Goal: Information Seeking & Learning: Understand process/instructions

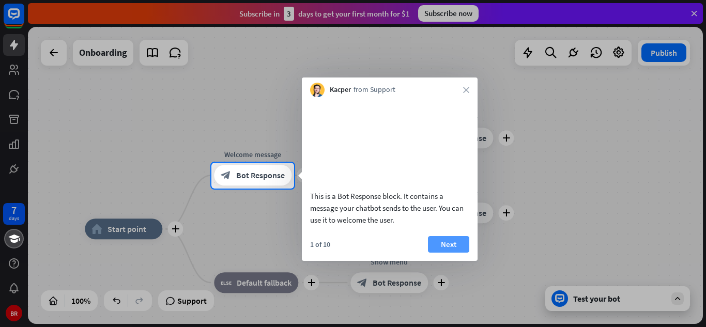
click at [449, 253] on button "Next" at bounding box center [448, 244] width 41 height 17
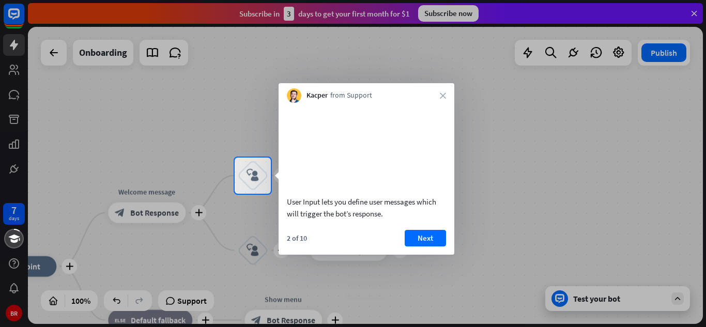
click at [422, 247] on button "Next" at bounding box center [425, 238] width 41 height 17
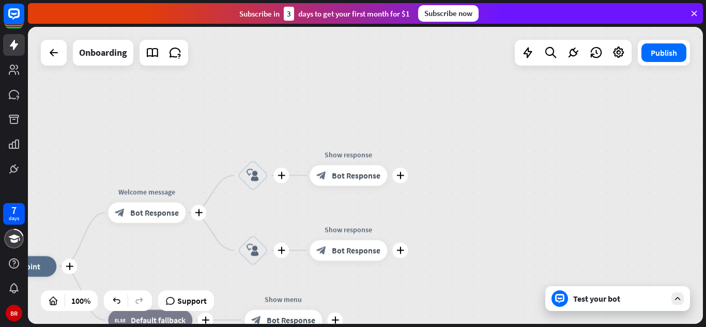
click at [422, 252] on body "7 days BR close Product Help First steps Get started with ChatBot Help Center F…" at bounding box center [353, 163] width 706 height 327
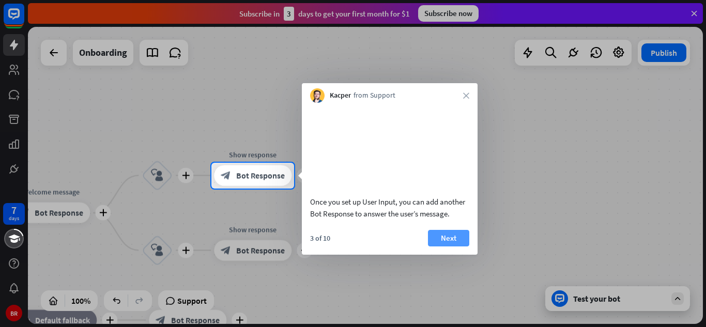
click at [440, 247] on button "Next" at bounding box center [448, 238] width 41 height 17
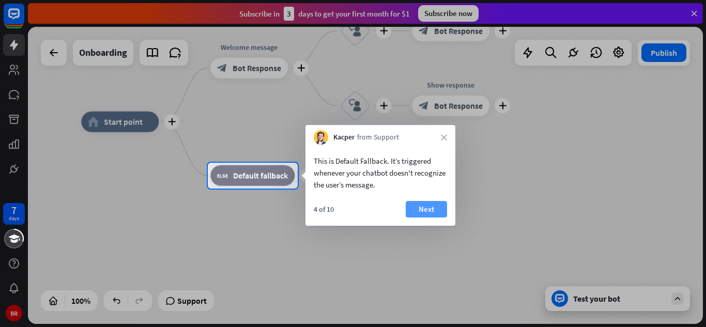
click at [423, 209] on button "Next" at bounding box center [426, 209] width 41 height 17
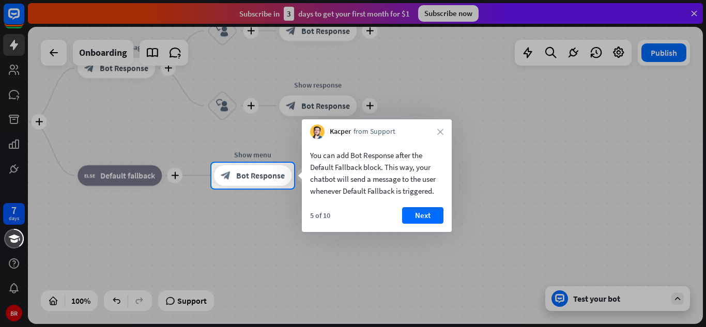
click at [423, 209] on button "Next" at bounding box center [422, 215] width 41 height 17
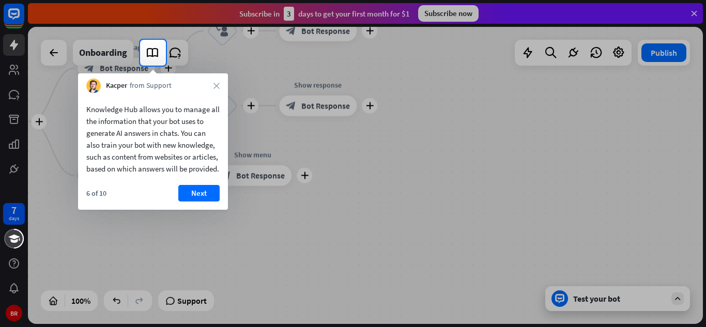
click at [423, 209] on div at bounding box center [353, 197] width 706 height 262
click at [192, 202] on button "Next" at bounding box center [198, 193] width 41 height 17
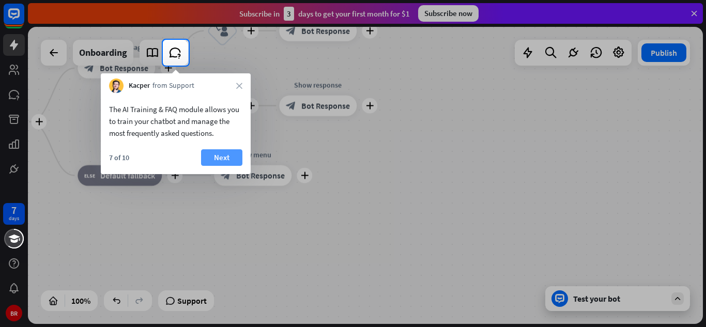
click at [229, 153] on button "Next" at bounding box center [221, 157] width 41 height 17
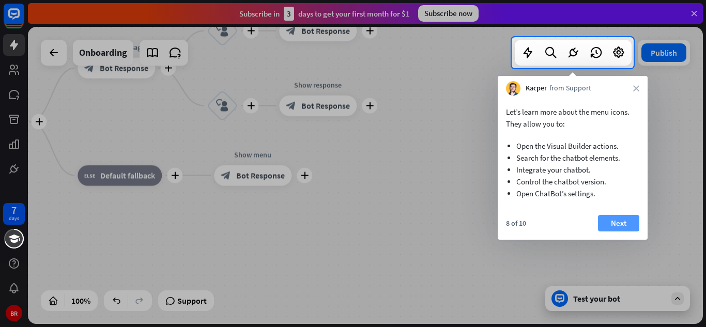
click at [619, 227] on button "Next" at bounding box center [618, 223] width 41 height 17
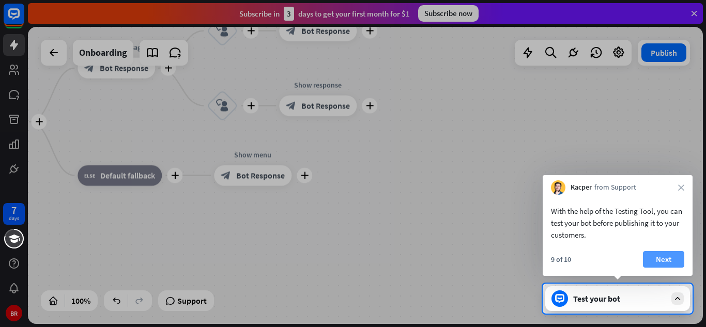
click at [668, 257] on button "Next" at bounding box center [663, 259] width 41 height 17
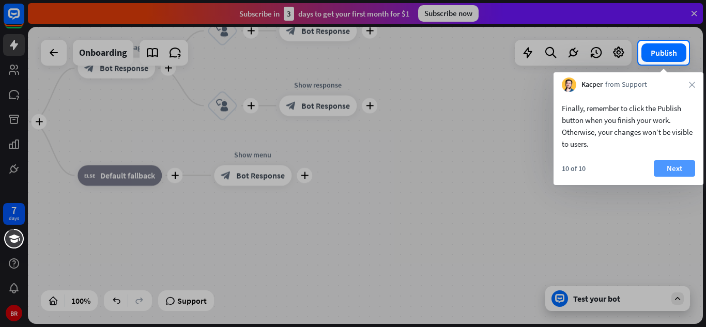
click at [669, 164] on button "Next" at bounding box center [674, 168] width 41 height 17
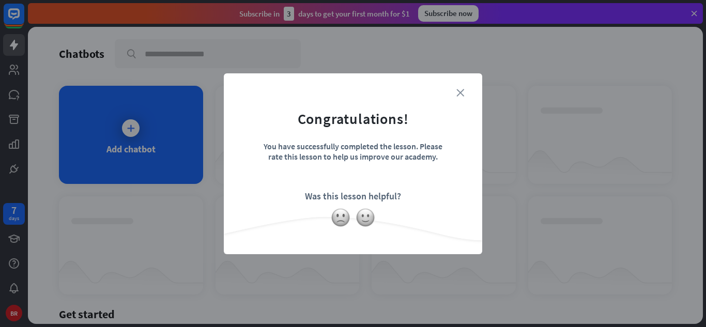
click at [458, 90] on icon "close" at bounding box center [460, 93] width 8 height 8
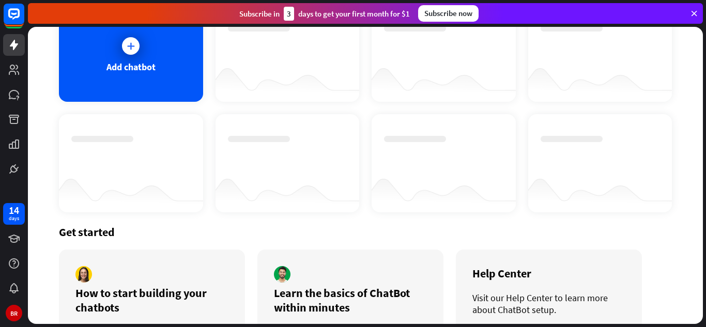
scroll to position [30, 0]
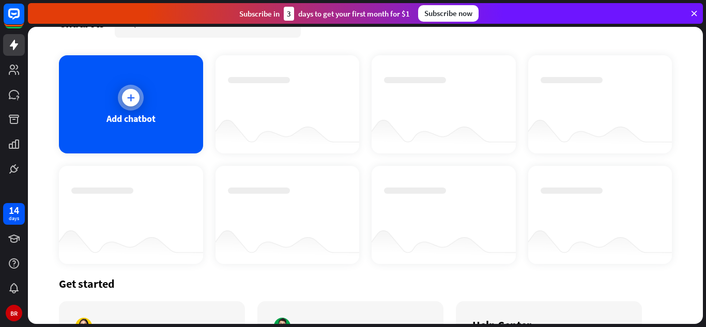
click at [133, 101] on icon at bounding box center [131, 98] width 10 height 10
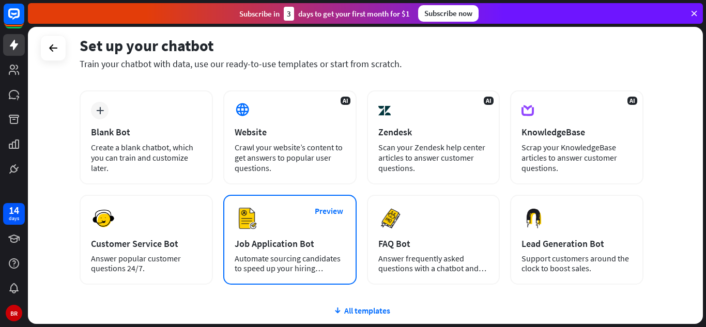
scroll to position [27, 0]
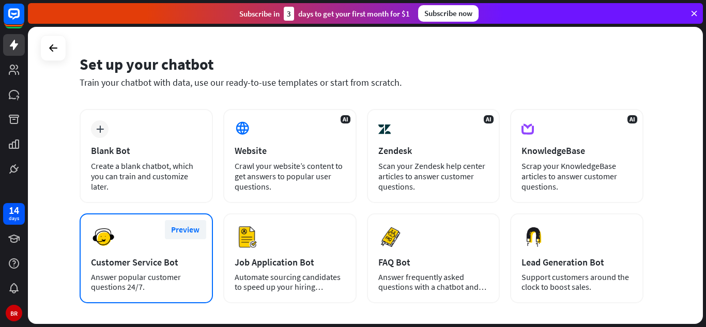
click at [174, 227] on button "Preview" at bounding box center [185, 229] width 41 height 19
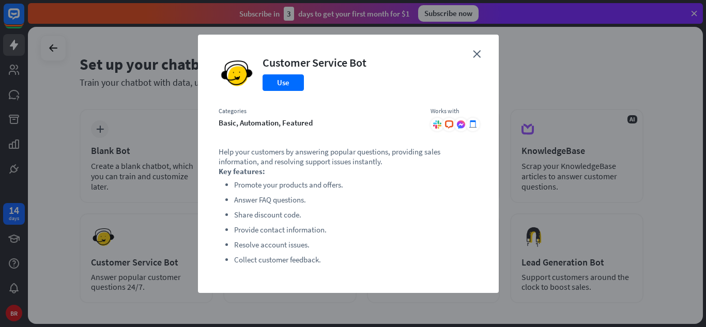
click at [473, 48] on div "close Customer Service Bot Use Categories basic, automation, featured Works wit…" at bounding box center [348, 164] width 301 height 258
click at [479, 57] on icon "close" at bounding box center [477, 54] width 8 height 8
